Goal: Information Seeking & Learning: Learn about a topic

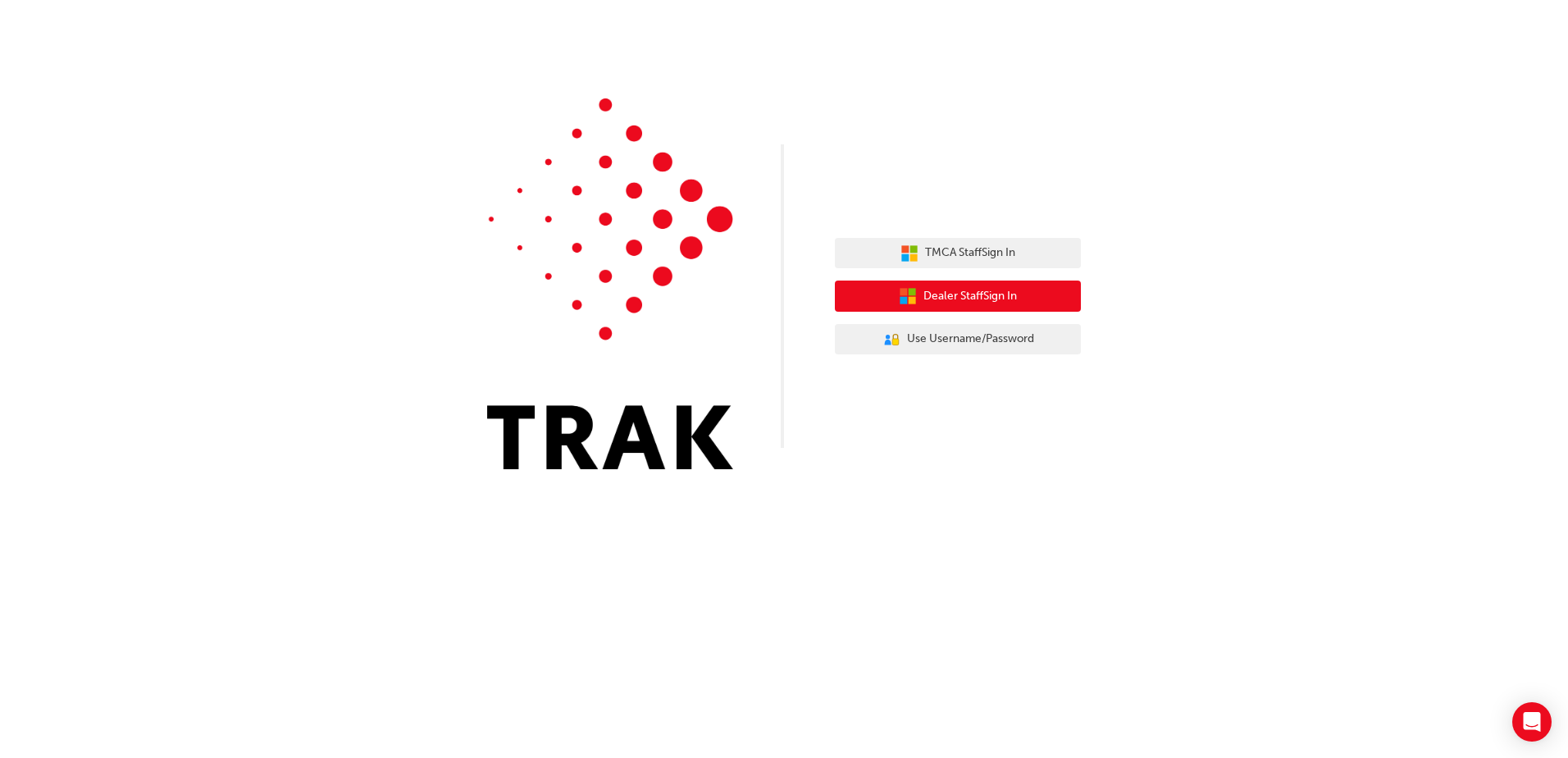
click at [977, 299] on span "Dealer Staff Sign In" at bounding box center [970, 296] width 94 height 19
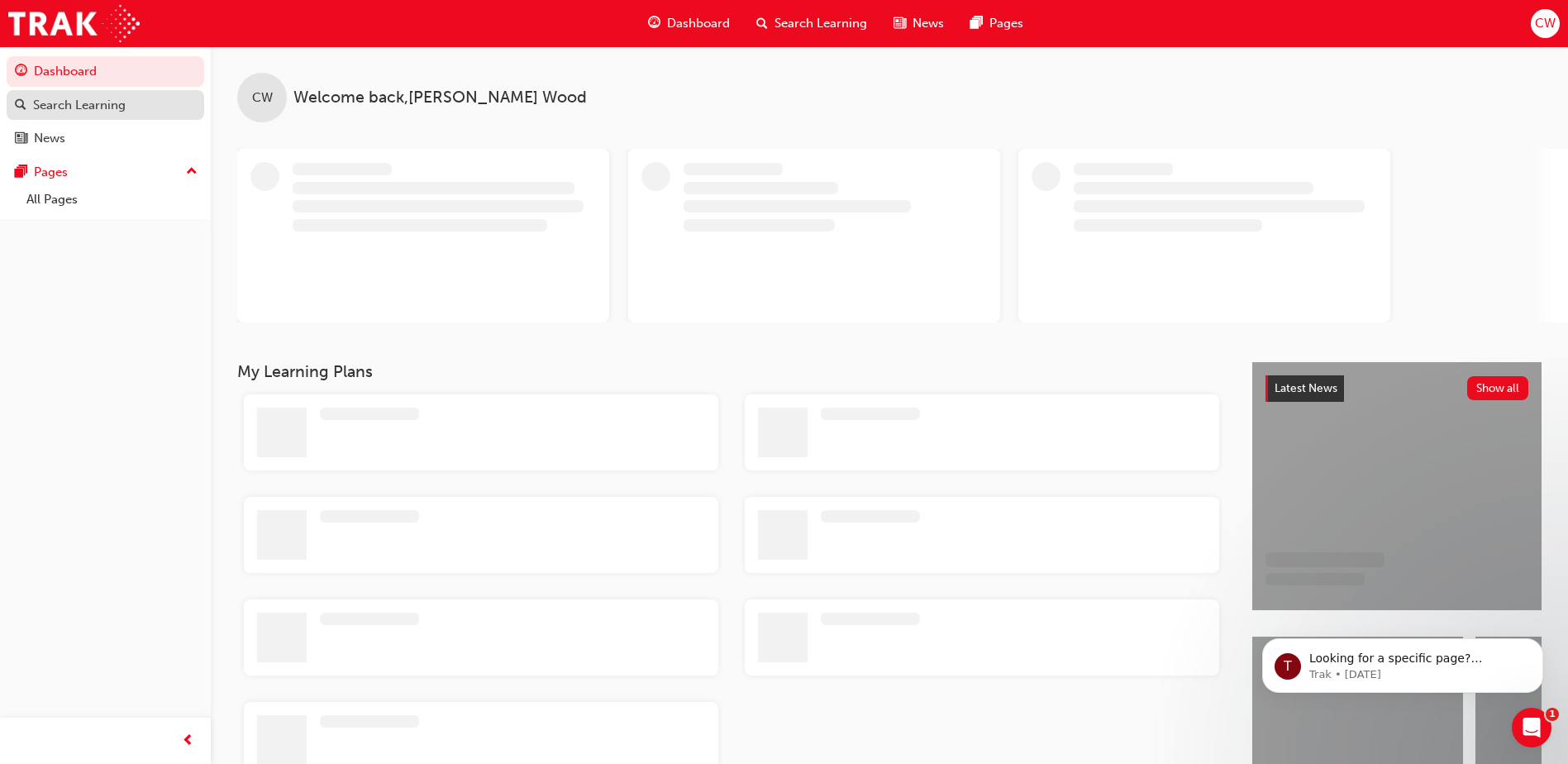
click at [84, 106] on div "Search Learning" at bounding box center [79, 105] width 93 height 19
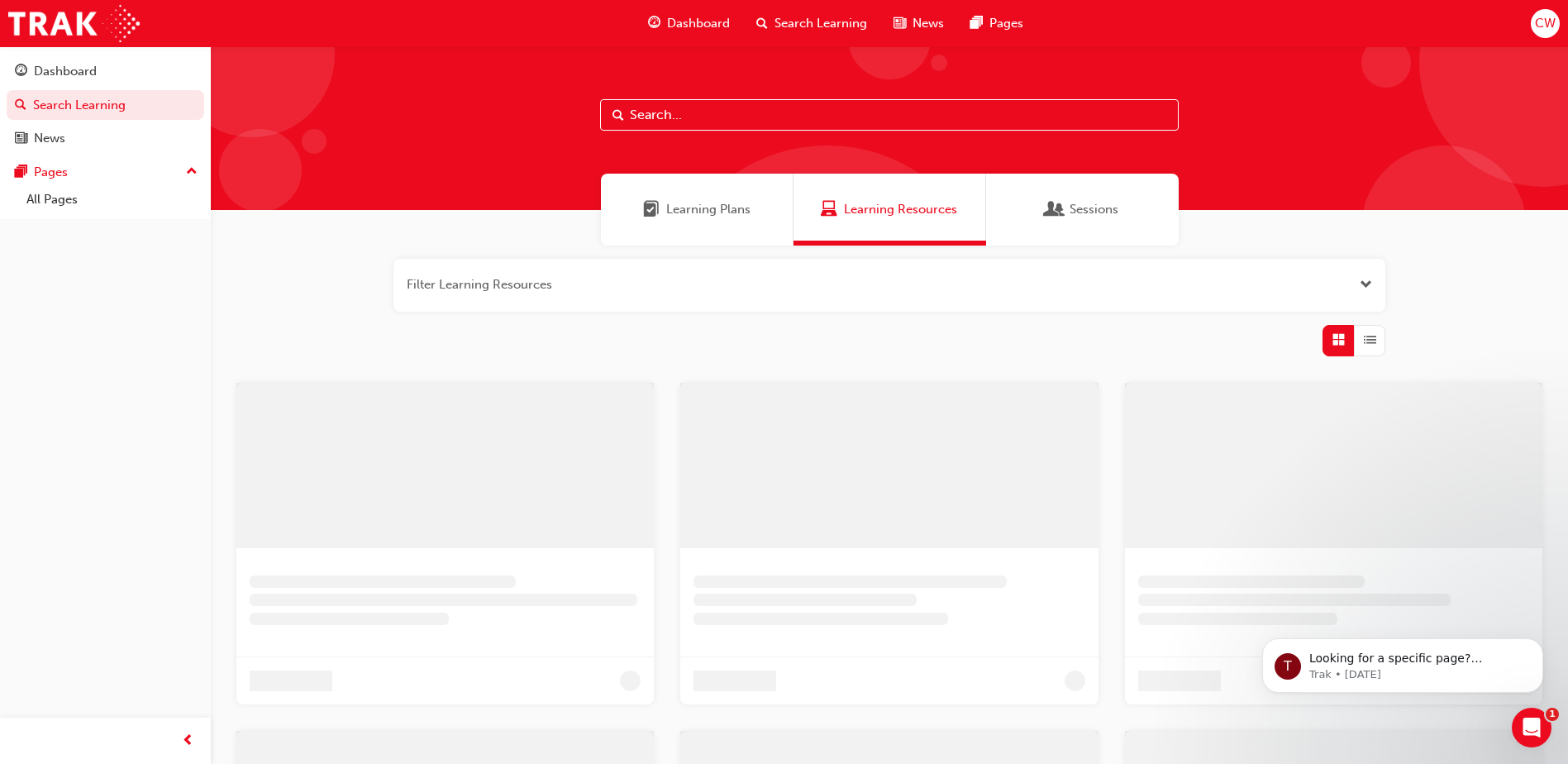
click at [708, 116] on input "text" at bounding box center [888, 114] width 579 height 32
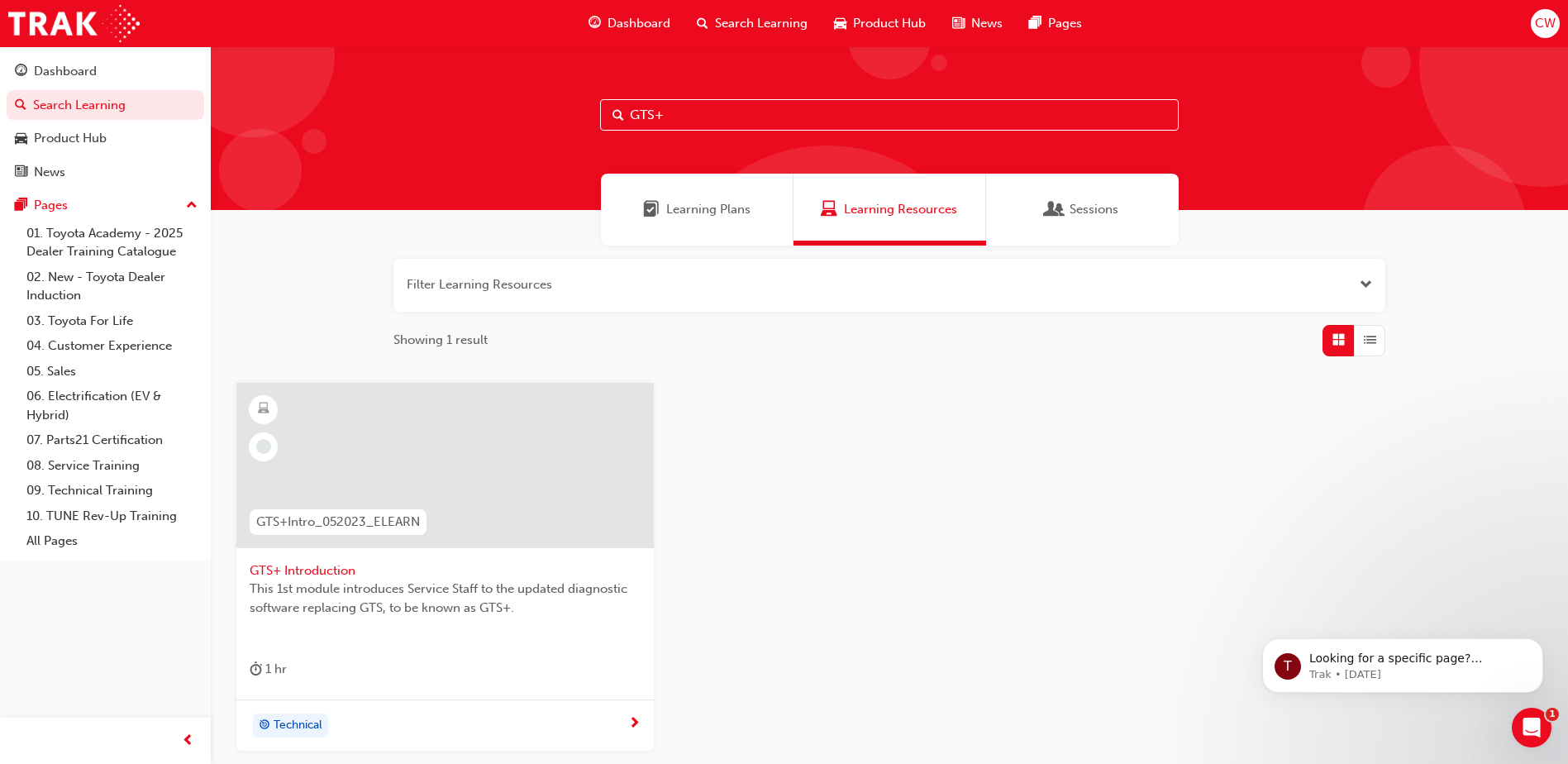
drag, startPoint x: 747, startPoint y: 114, endPoint x: 410, endPoint y: 104, distance: 337.1
click at [410, 104] on div "GTS+" at bounding box center [889, 128] width 1357 height 164
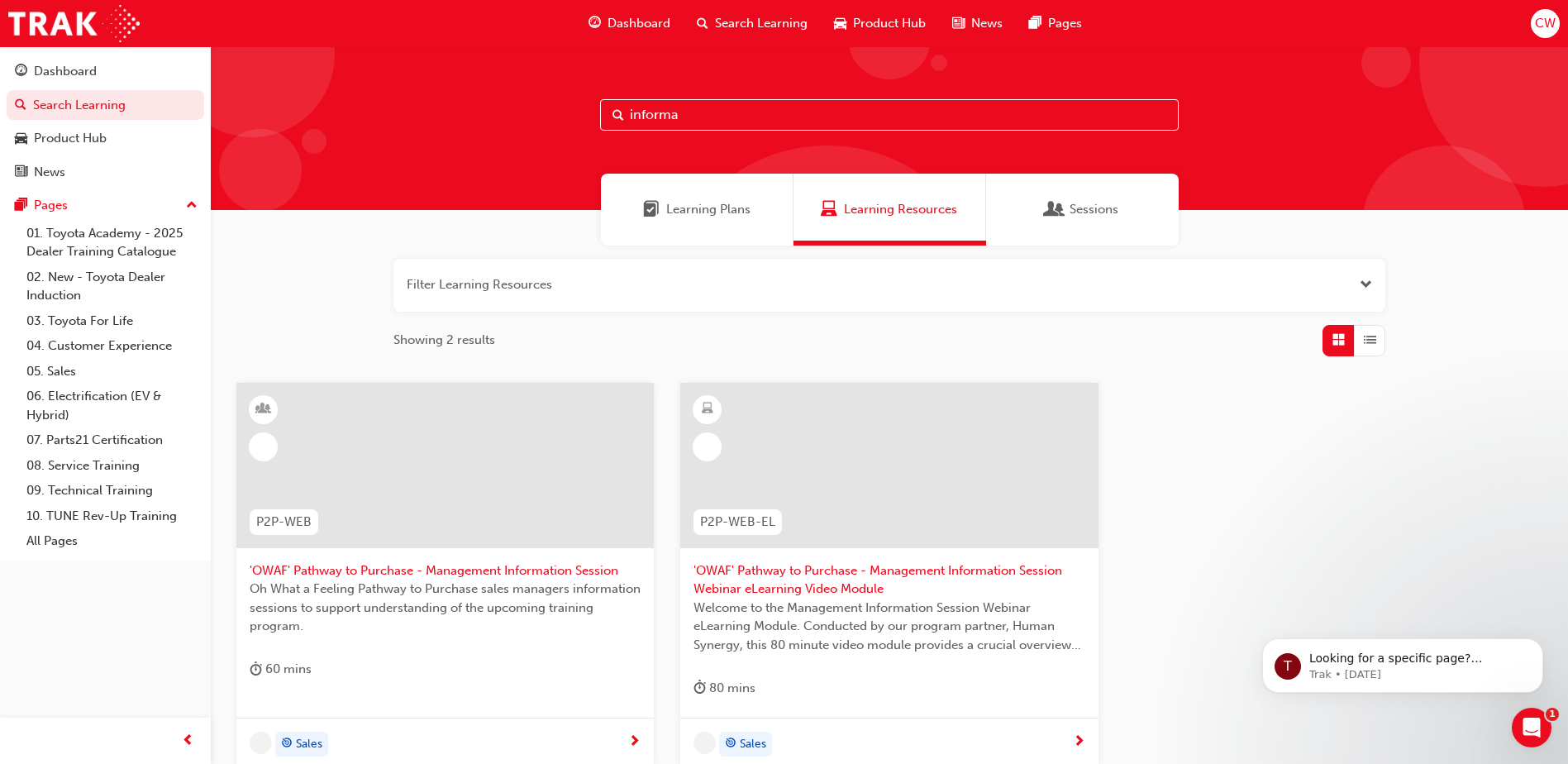
drag, startPoint x: 759, startPoint y: 119, endPoint x: 424, endPoint y: 116, distance: 335.0
click at [424, 116] on div "informa" at bounding box center [889, 128] width 1357 height 164
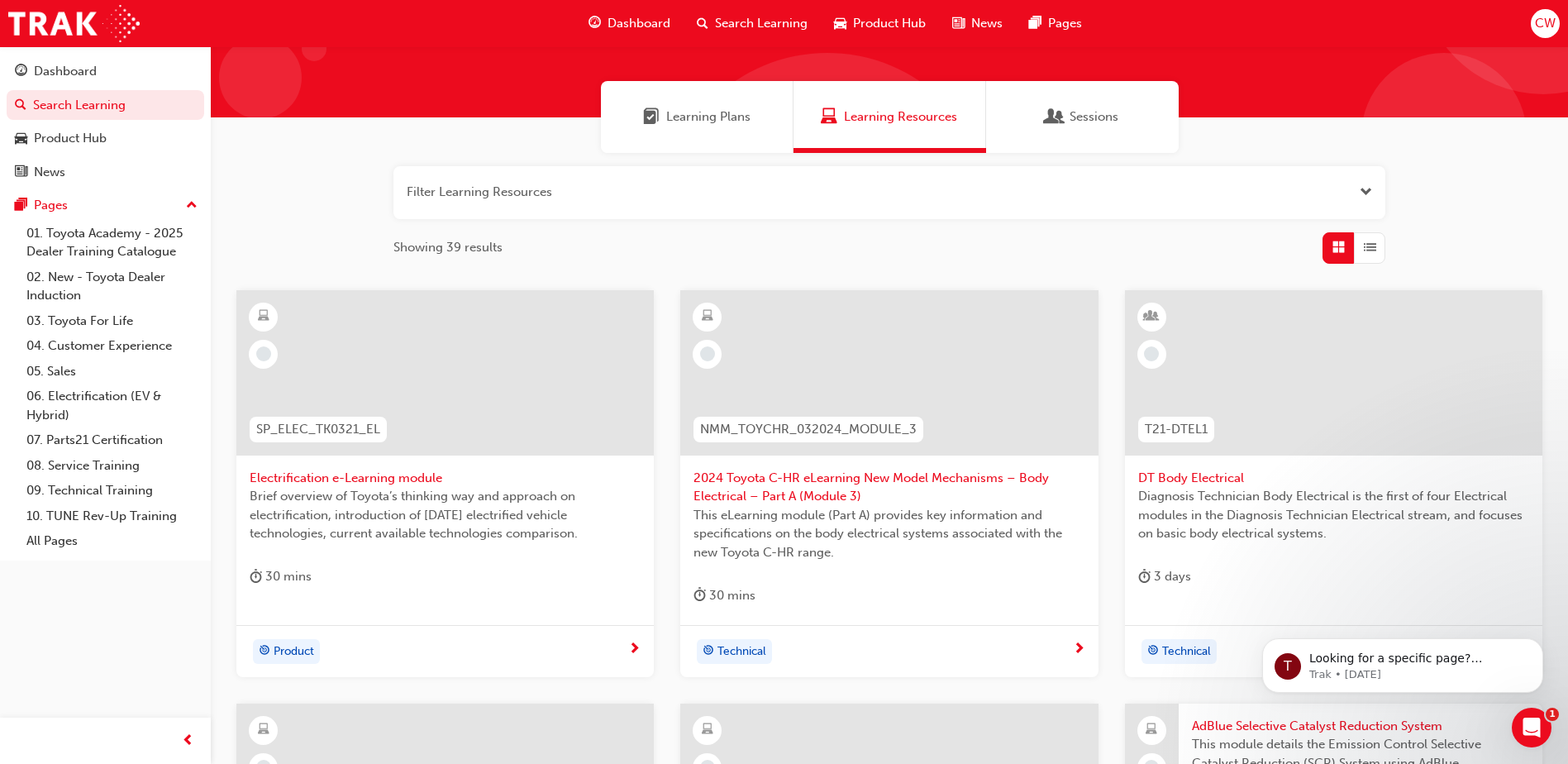
scroll to position [43, 0]
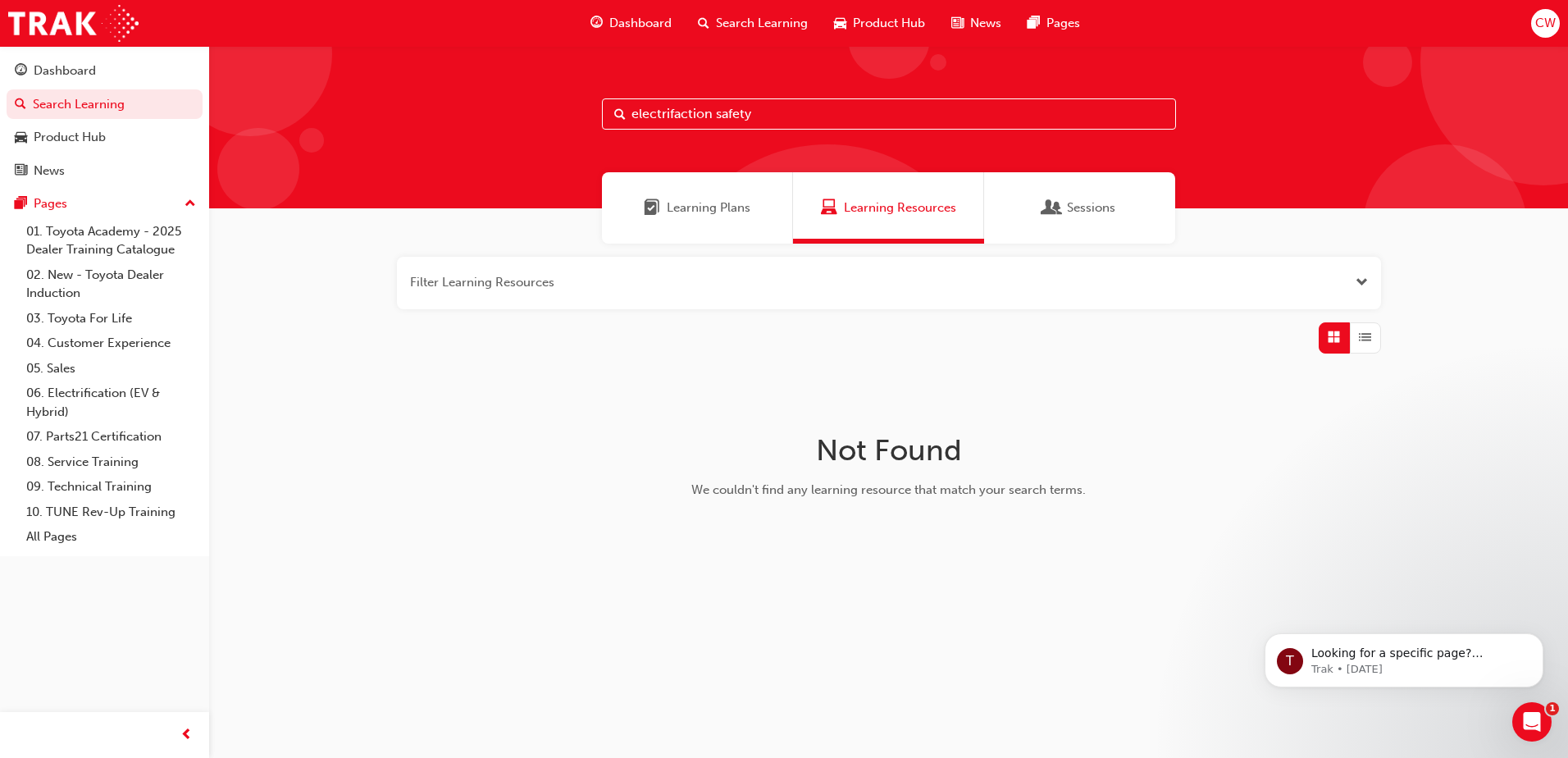
drag, startPoint x: 781, startPoint y: 120, endPoint x: 530, endPoint y: 97, distance: 252.1
click at [533, 98] on div "electrifaction safety" at bounding box center [888, 127] width 1359 height 162
type input "electrifaction safety"
click at [1537, 25] on span "CW" at bounding box center [1545, 23] width 21 height 19
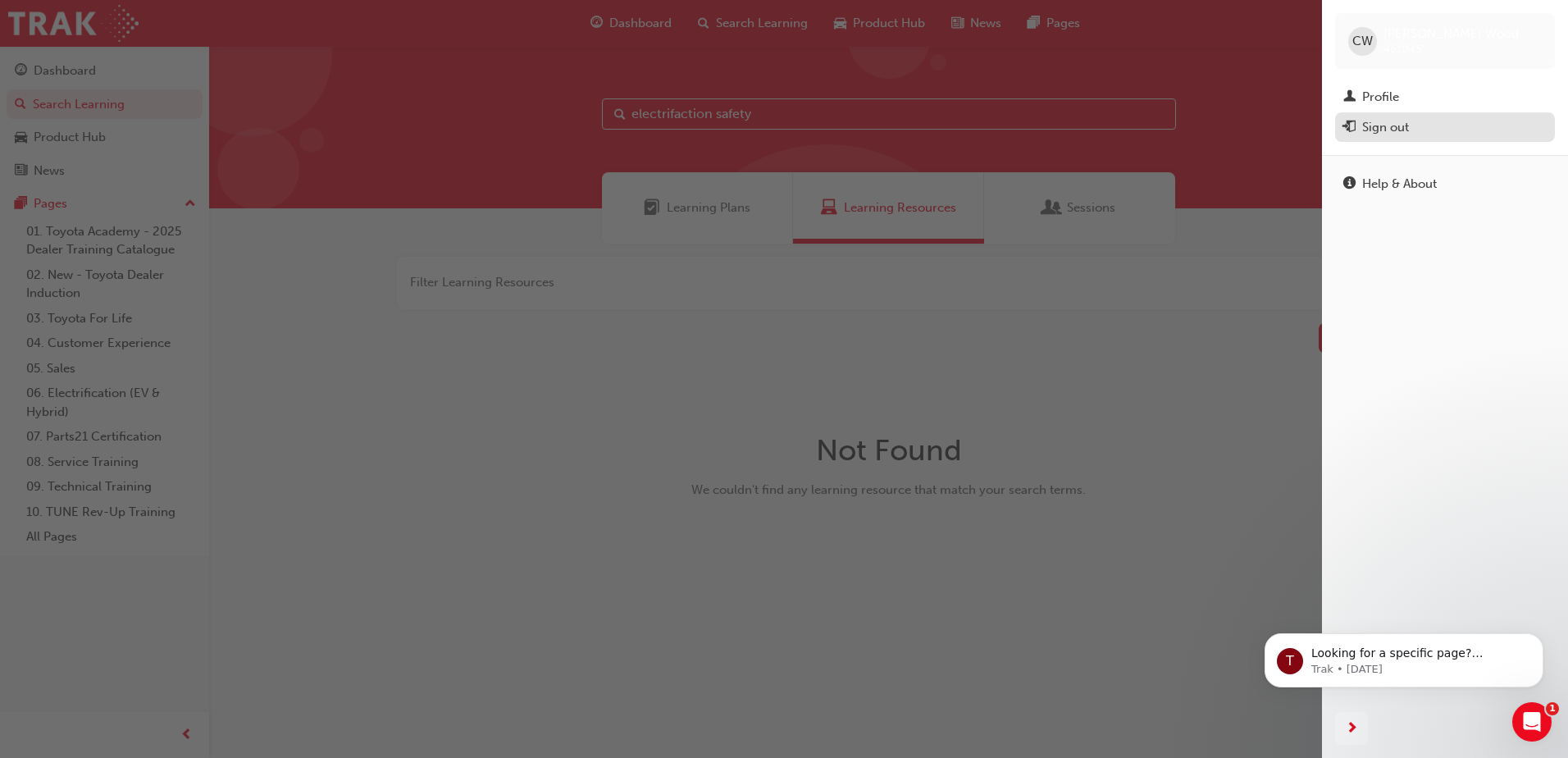
click at [1393, 125] on div "Sign out" at bounding box center [1386, 127] width 47 height 19
